Goal: Task Accomplishment & Management: Use online tool/utility

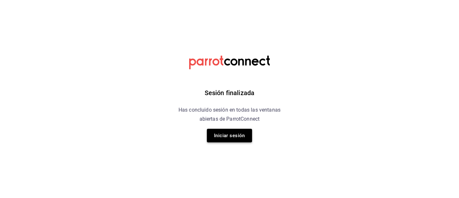
click at [230, 135] on button "Iniciar sesión" at bounding box center [229, 136] width 45 height 14
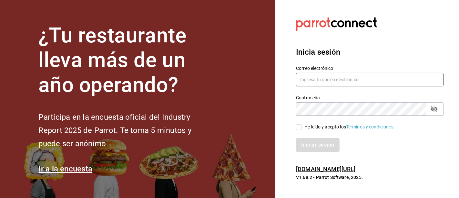
type input "[EMAIL_ADDRESS][DOMAIN_NAME]"
click at [300, 124] on input "He leído y acepto los Términos y condiciones." at bounding box center [299, 127] width 6 height 6
checkbox input "true"
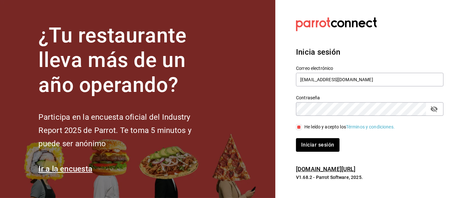
click at [322, 152] on div "Inicia sesión Correo electrónico ivogerardo_hdz@hotmail.com Contraseña Contrase…" at bounding box center [370, 98] width 148 height 121
click at [321, 144] on button "Iniciar sesión" at bounding box center [318, 145] width 44 height 14
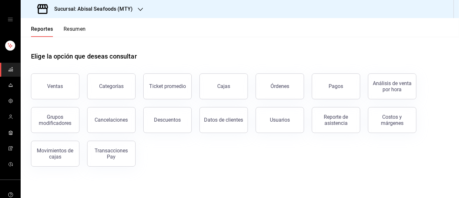
click at [92, 13] on h3 "Sucursal: Abisal Seafoods (MTY)" at bounding box center [91, 9] width 84 height 8
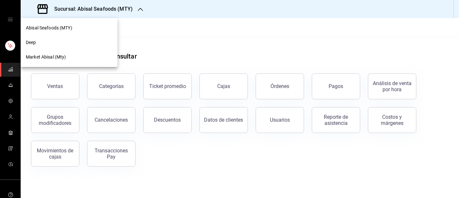
click at [61, 55] on span "Market Abisal (Mty)" at bounding box center [46, 57] width 40 height 7
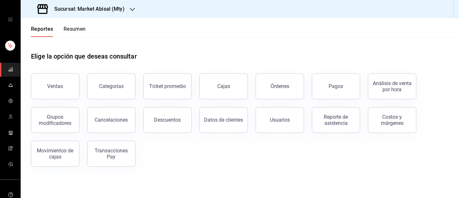
click at [114, 10] on h3 "Sucursal: Market Abisal (Mty)" at bounding box center [87, 9] width 76 height 8
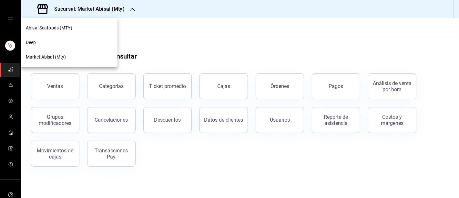
click at [64, 38] on div "Deep" at bounding box center [69, 42] width 97 height 15
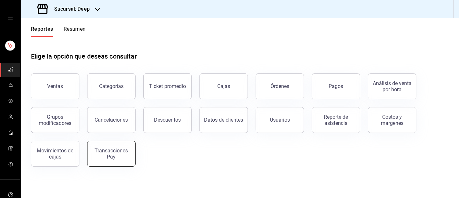
click at [123, 156] on div "Transacciones Pay" at bounding box center [111, 153] width 40 height 12
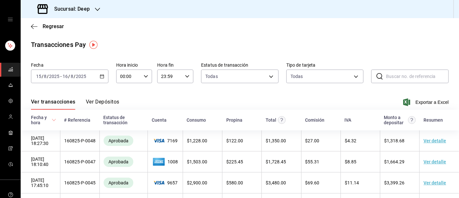
click at [78, 77] on input "2025" at bounding box center [81, 76] width 11 height 5
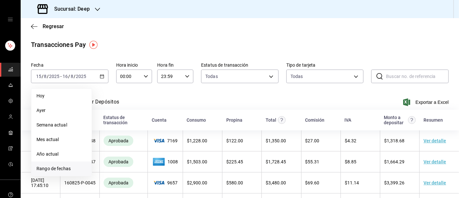
click at [55, 169] on span "Rango de fechas" at bounding box center [61, 168] width 50 height 7
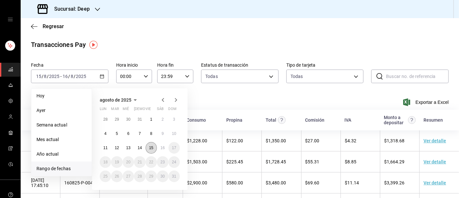
click at [152, 148] on abbr "15" at bounding box center [151, 147] width 4 height 5
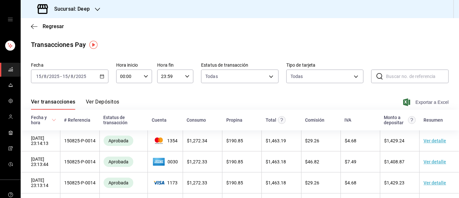
click at [414, 100] on span "Exportar a Excel" at bounding box center [427, 102] width 44 height 8
